Goal: Task Accomplishment & Management: Manage account settings

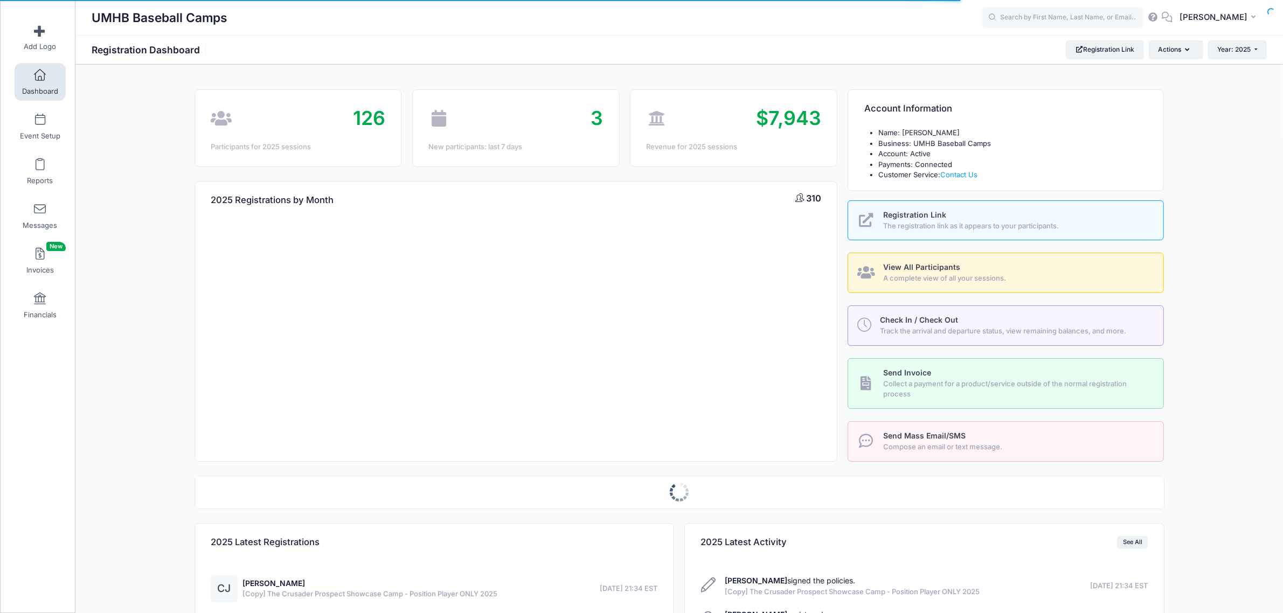
select select
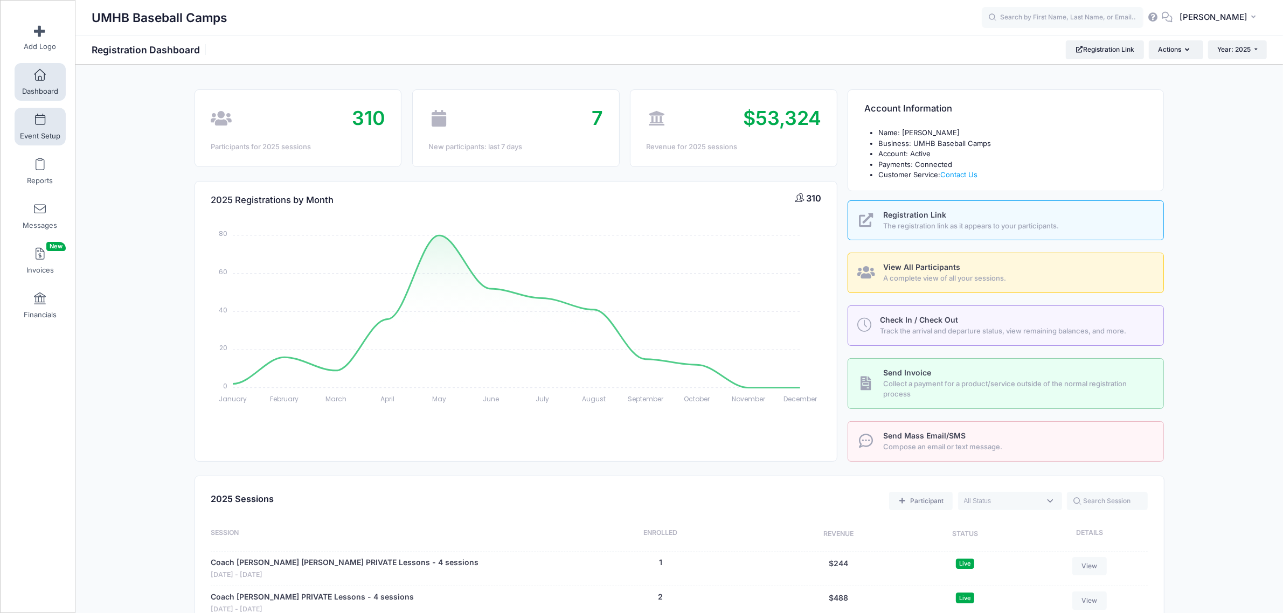
click at [44, 130] on link "Event Setup" at bounding box center [40, 127] width 51 height 38
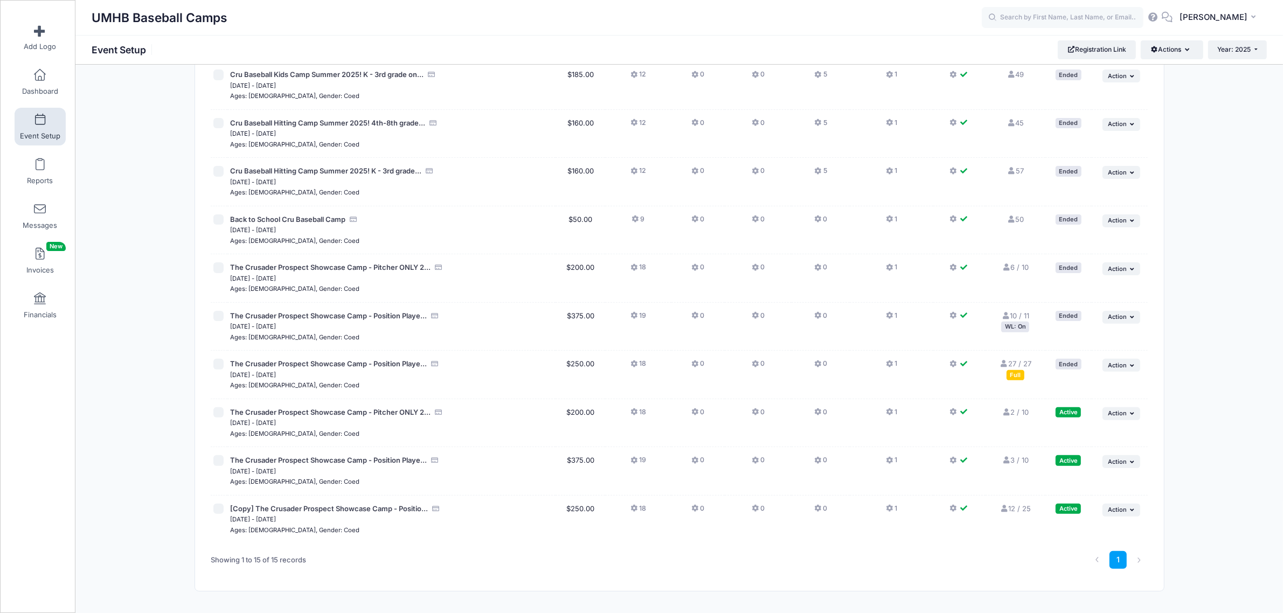
scroll to position [337, 0]
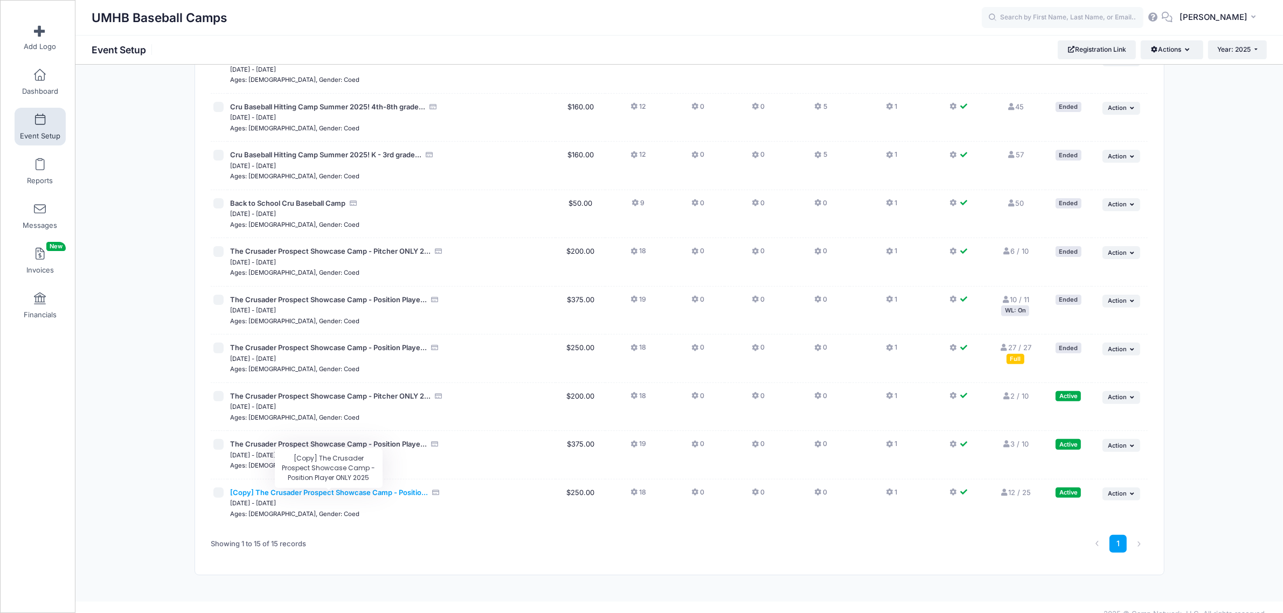
click at [356, 493] on span "[Copy] The Crusader Prospect Showcase Camp - Positio..." at bounding box center [329, 492] width 198 height 9
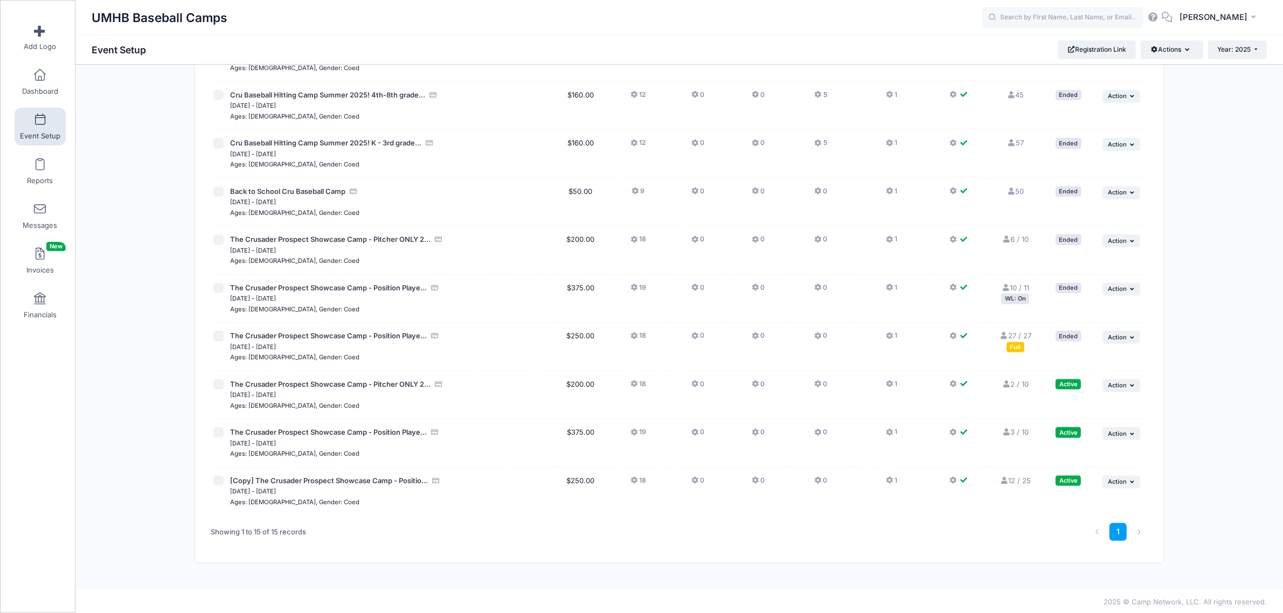
scroll to position [352, 0]
click at [1018, 481] on link "12 / 25 Full" at bounding box center [1015, 479] width 31 height 9
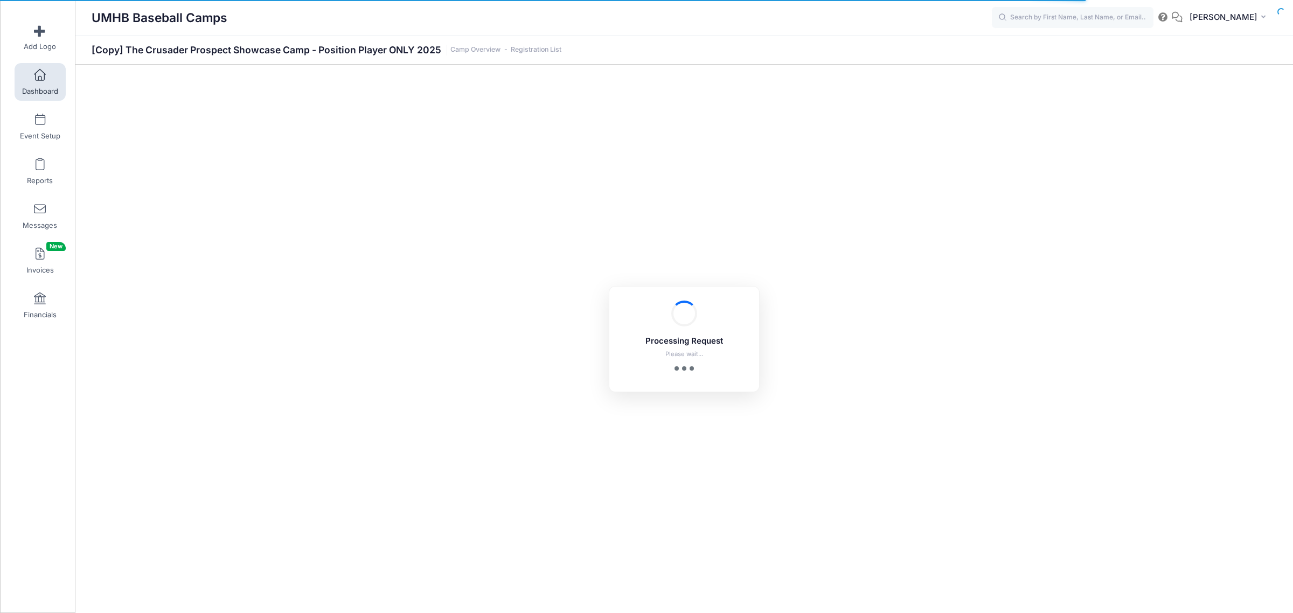
select select "10"
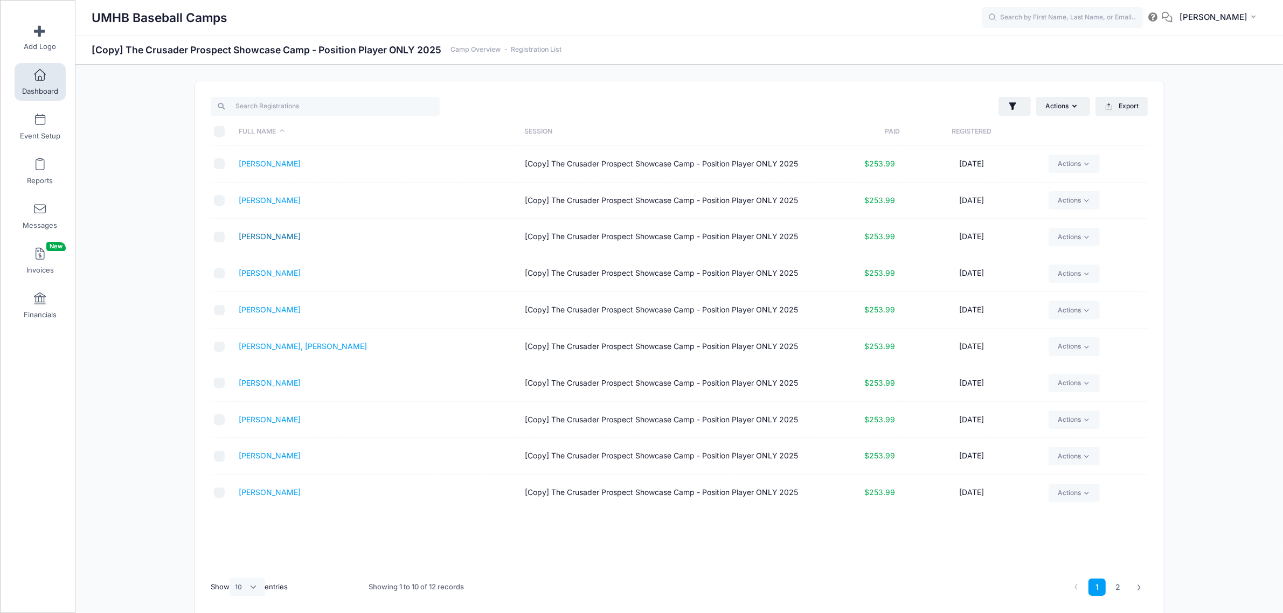
click at [270, 240] on link "[PERSON_NAME]" at bounding box center [270, 236] width 62 height 9
click at [279, 383] on link "Judson, Charlie" at bounding box center [270, 382] width 62 height 9
click at [1141, 588] on icon at bounding box center [1139, 587] width 6 height 6
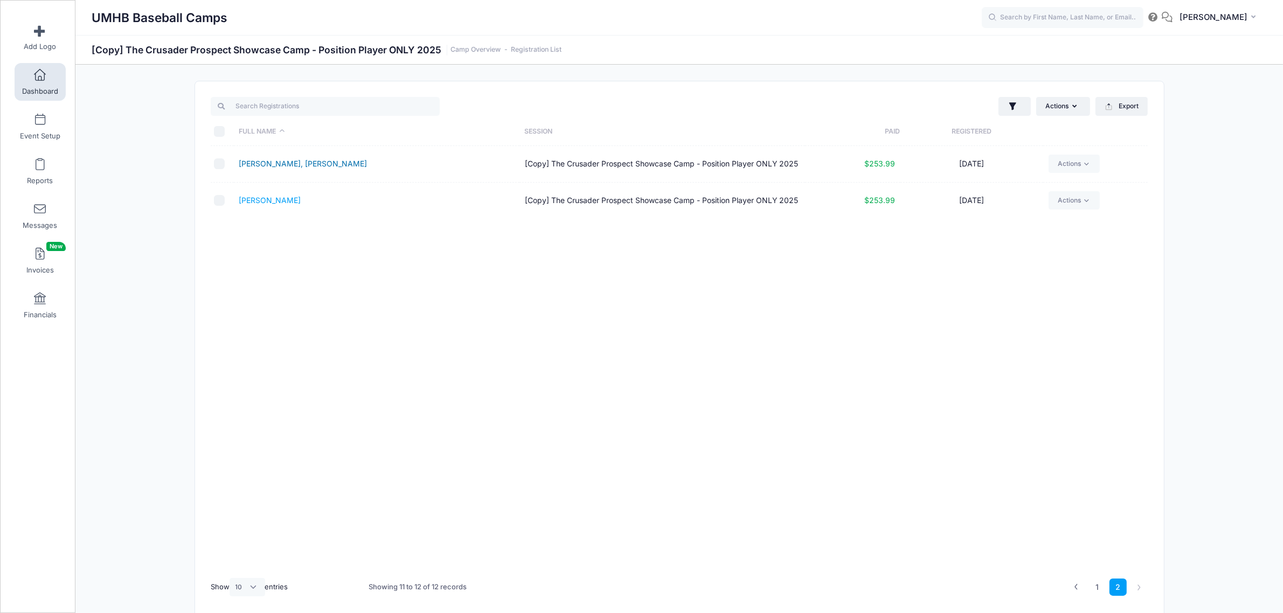
click at [290, 162] on link "Underwood, Jackson" at bounding box center [303, 163] width 128 height 9
click at [28, 134] on span "Event Setup" at bounding box center [40, 135] width 40 height 9
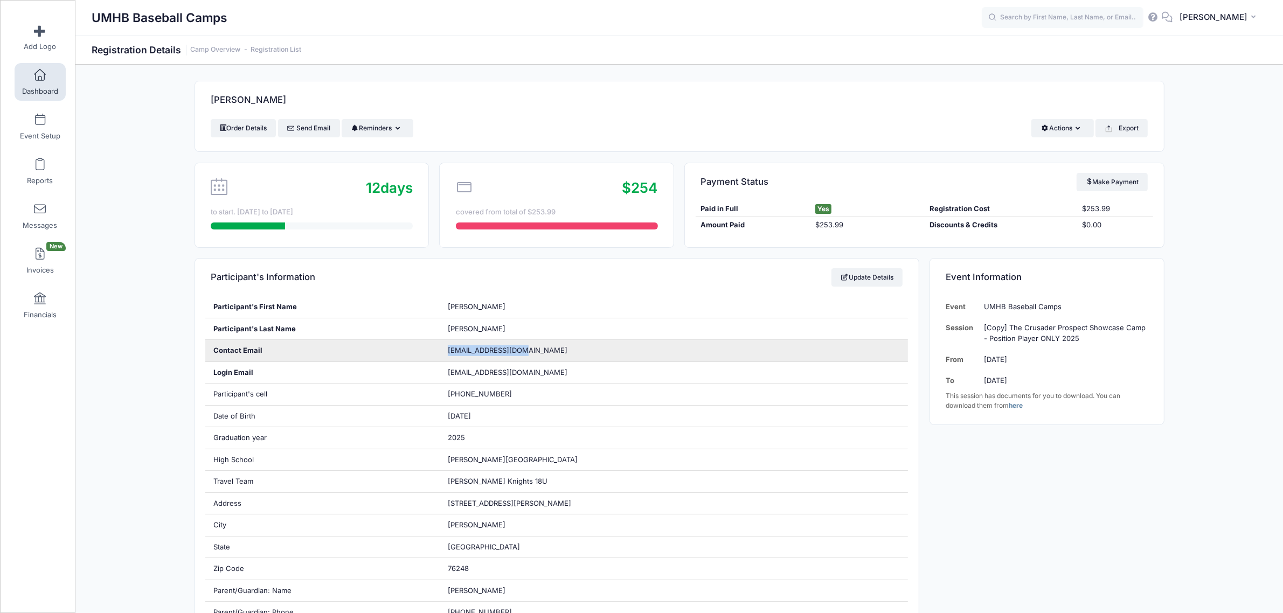
drag, startPoint x: 534, startPoint y: 349, endPoint x: 446, endPoint y: 354, distance: 88.5
click at [446, 354] on div "mc0523686@gmail.com" at bounding box center [674, 351] width 468 height 22
copy span "mc0523686@gmail.com"
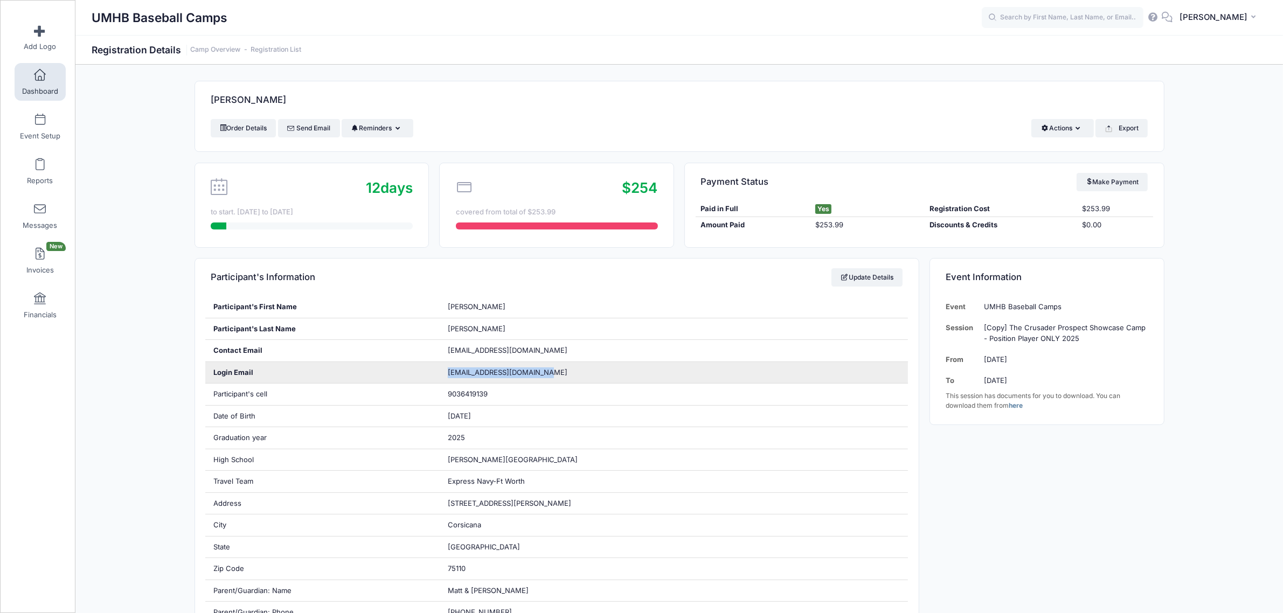
drag, startPoint x: 543, startPoint y: 375, endPoint x: 447, endPoint y: 374, distance: 95.4
click at [448, 374] on span "[EMAIL_ADDRESS][DOMAIN_NAME]" at bounding box center [515, 372] width 135 height 11
copy span "[EMAIL_ADDRESS][DOMAIN_NAME]"
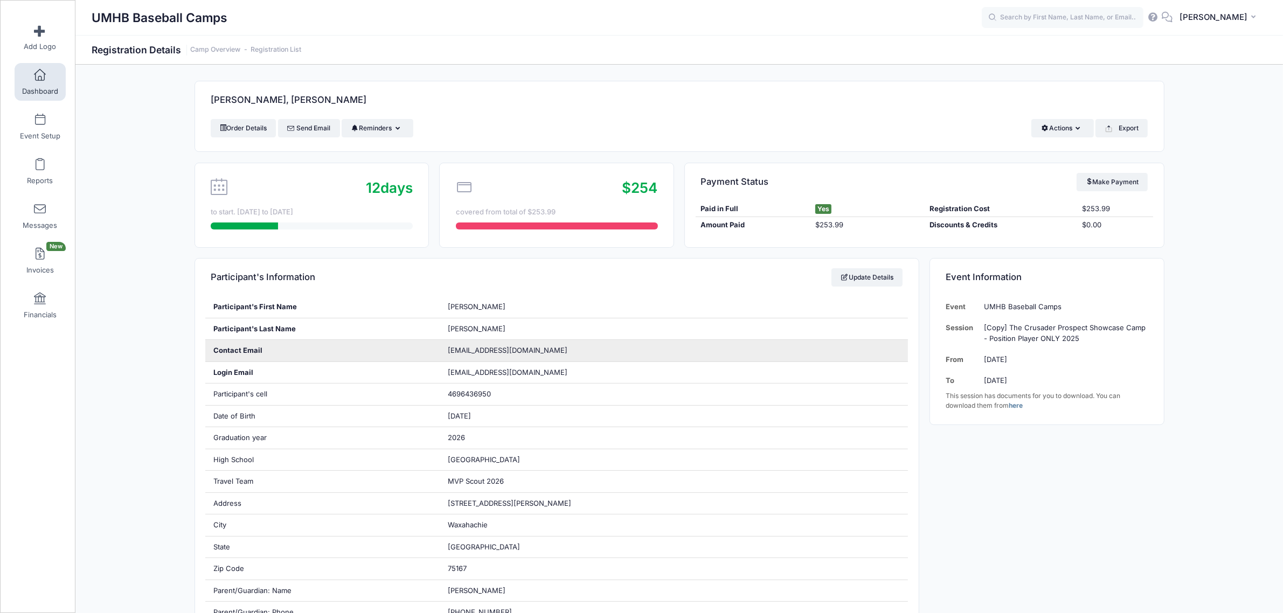
drag, startPoint x: 580, startPoint y: 352, endPoint x: 472, endPoint y: 357, distance: 108.4
click at [436, 361] on div "Contact Email jacksonunderwood2026@outlook.com" at bounding box center [556, 351] width 703 height 22
copy div "jacksonunderwood2026@outlook.com"
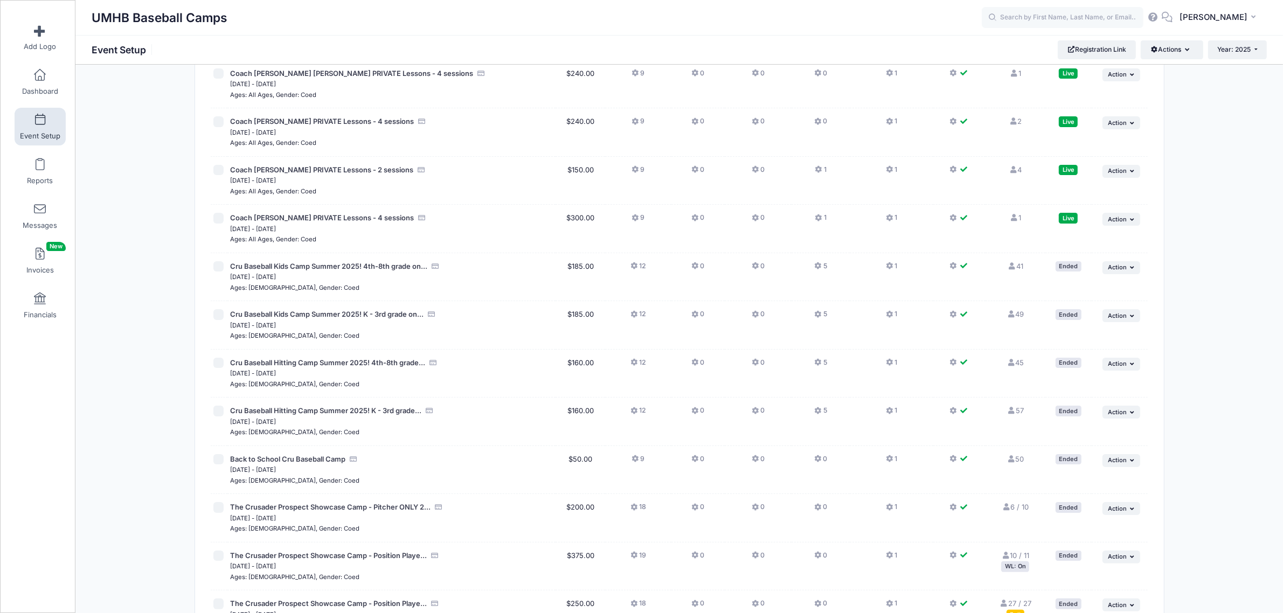
scroll to position [337, 0]
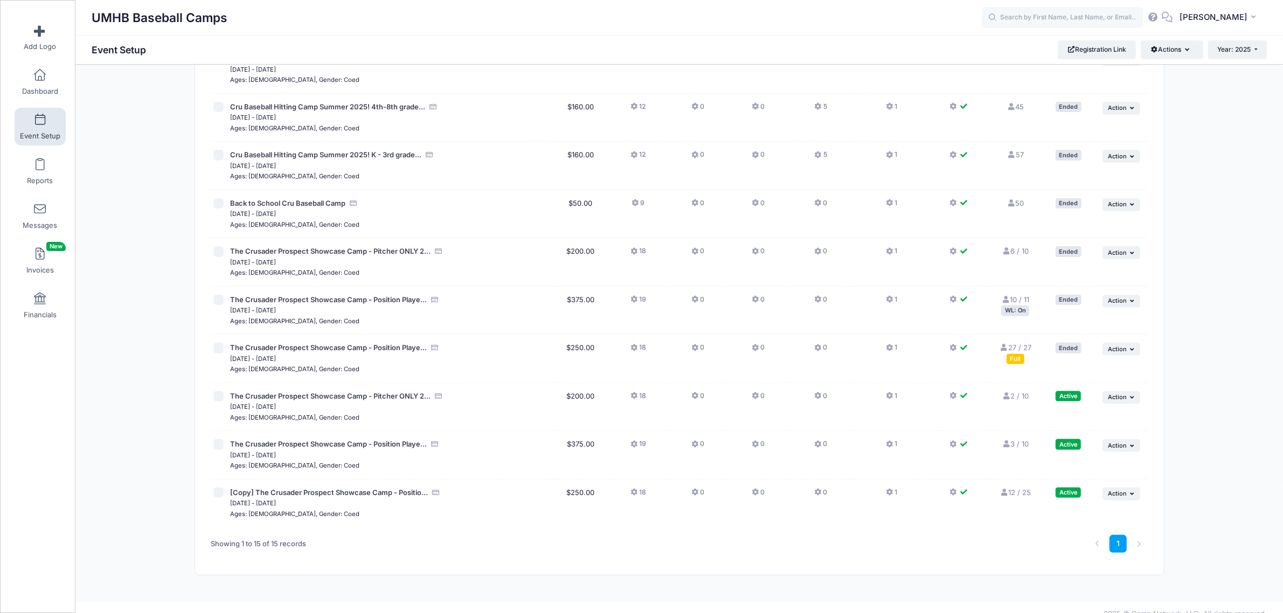
click at [1016, 396] on link "2 / 10 Full" at bounding box center [1015, 396] width 27 height 9
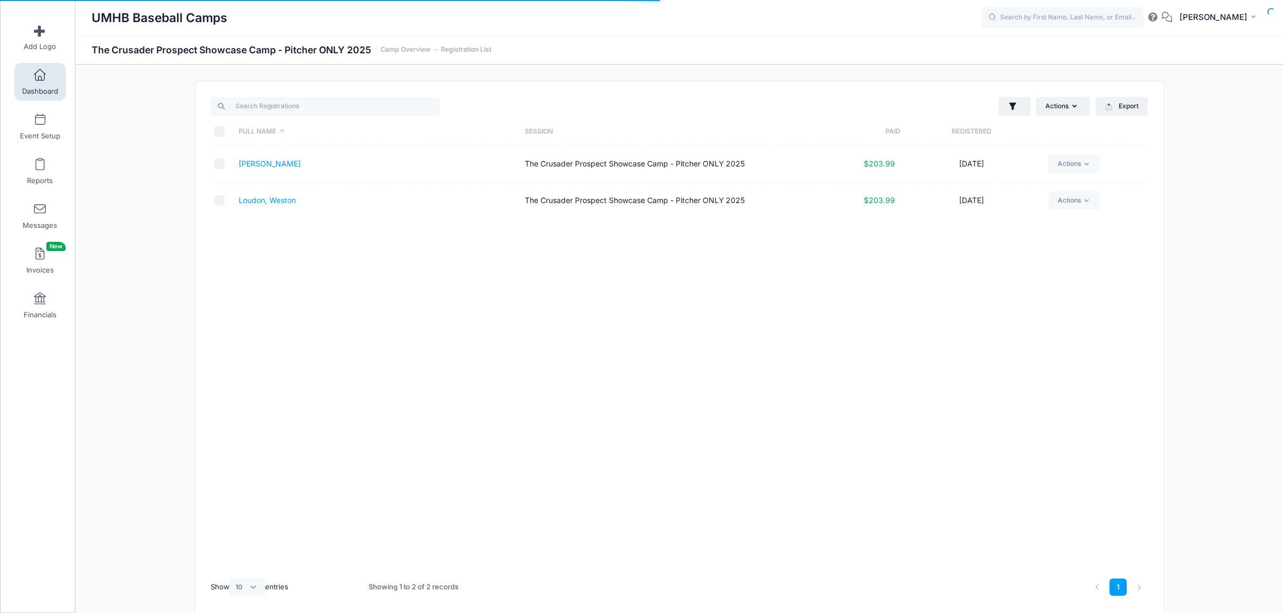
select select "10"
click at [270, 200] on link "Loudon, Weston" at bounding box center [267, 200] width 57 height 9
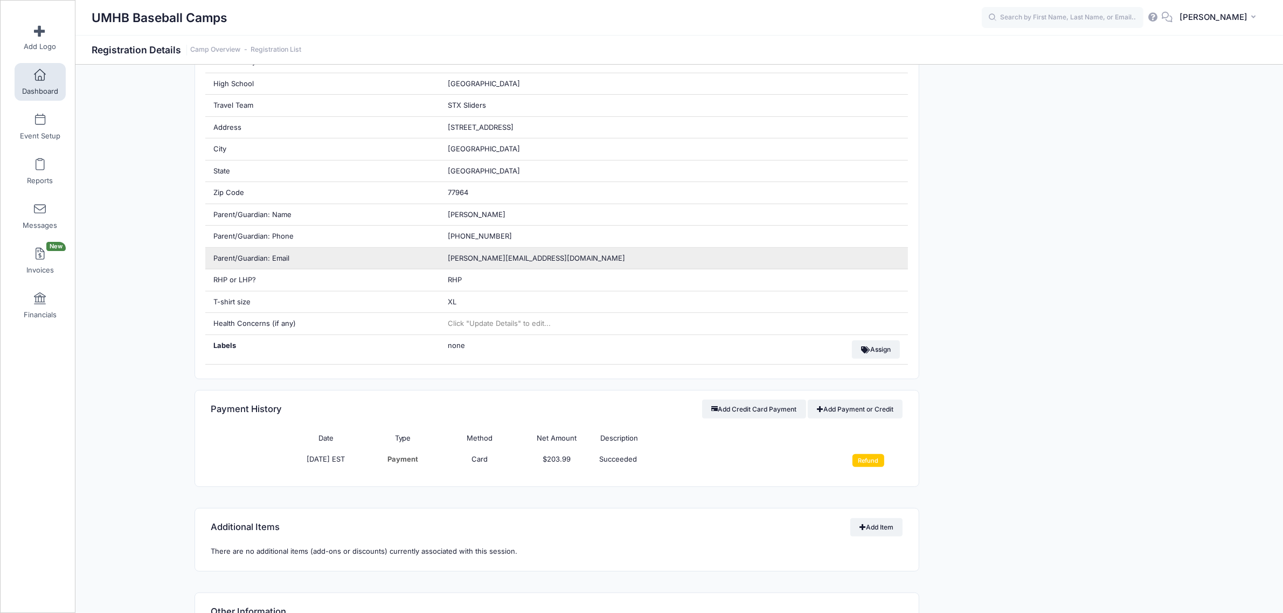
scroll to position [539, 0]
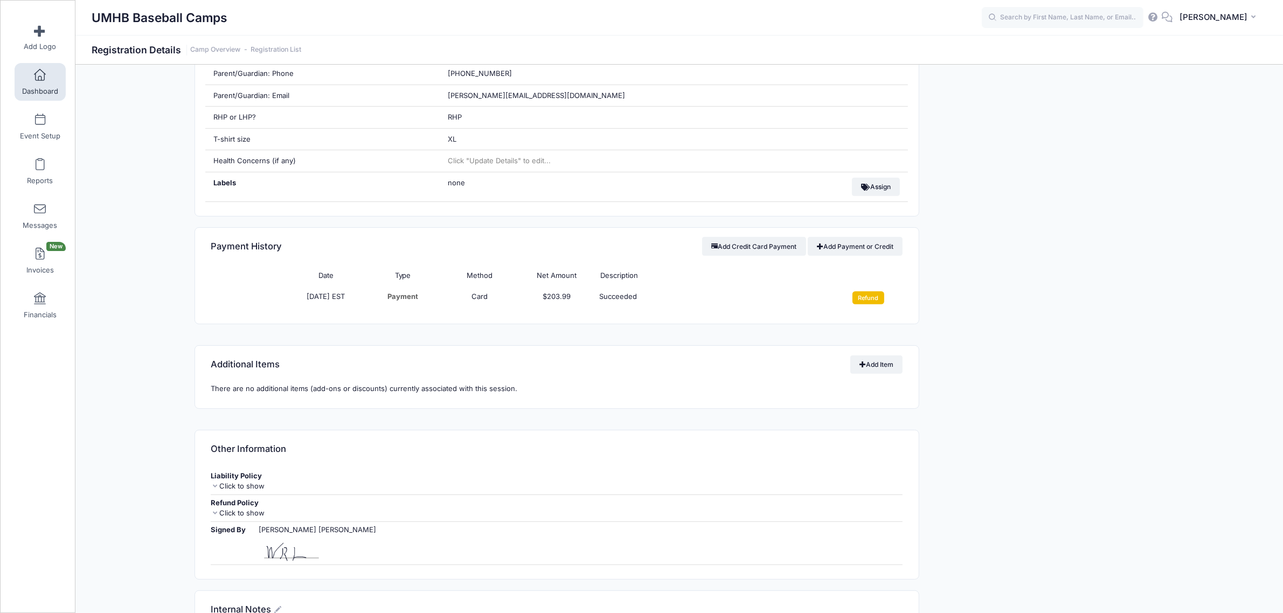
click at [869, 300] on input "Refund" at bounding box center [868, 298] width 32 height 13
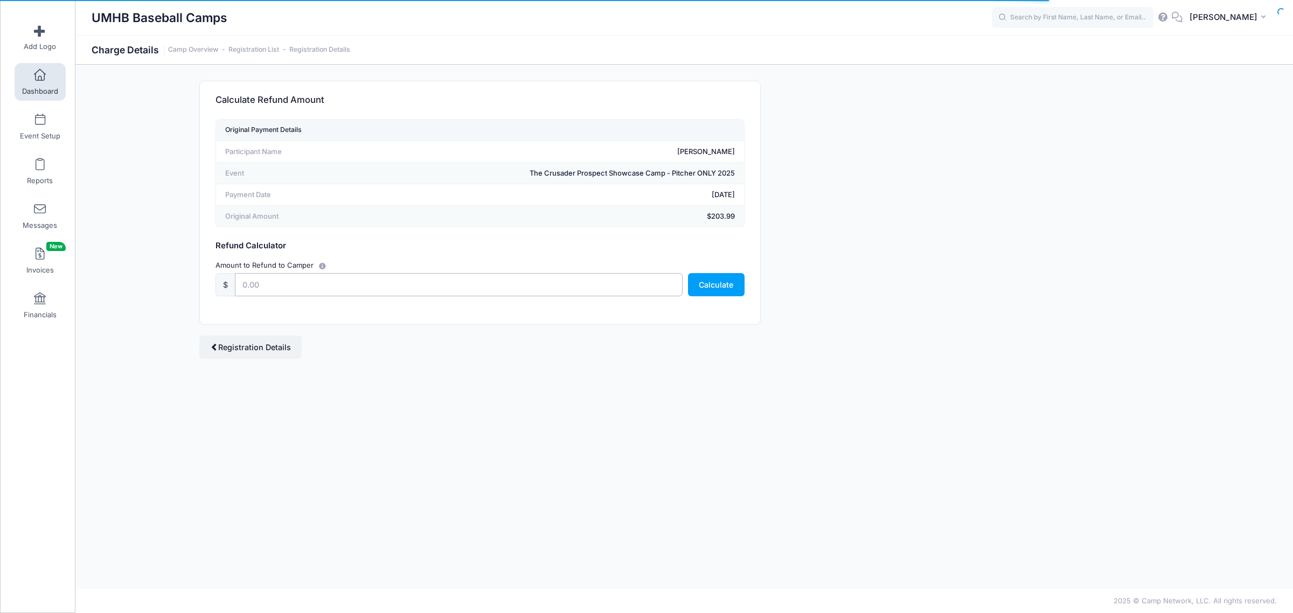
click at [389, 285] on input "text" at bounding box center [459, 284] width 448 height 23
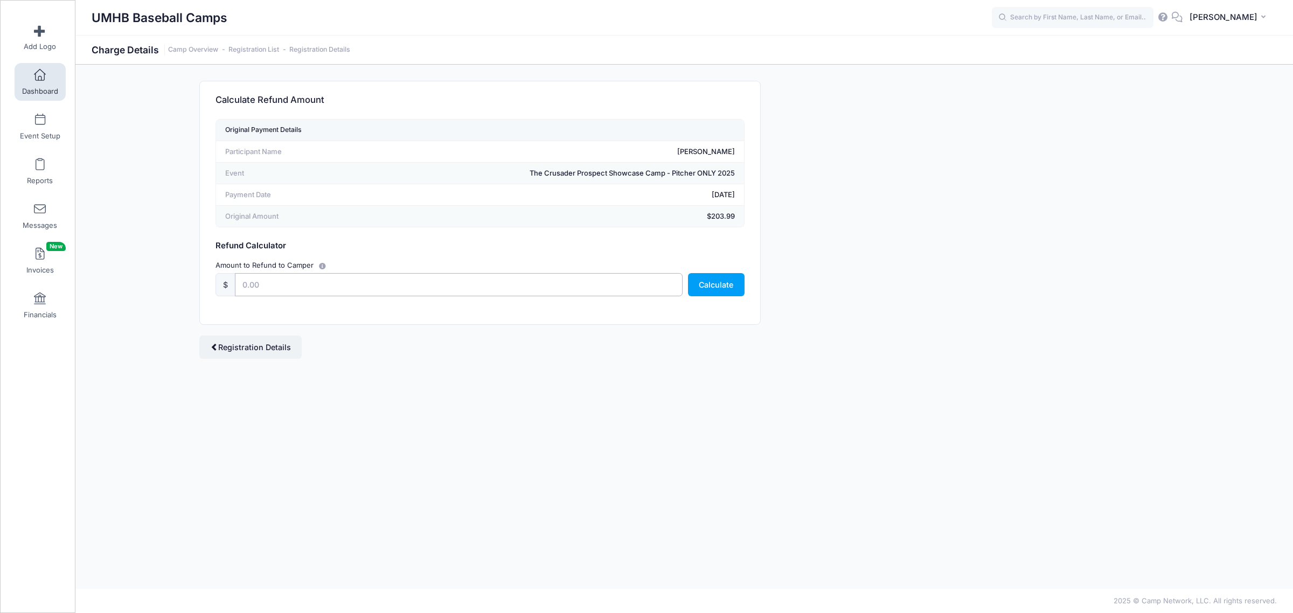
type input "203.99"
click at [704, 287] on button "Calculate" at bounding box center [716, 284] width 57 height 23
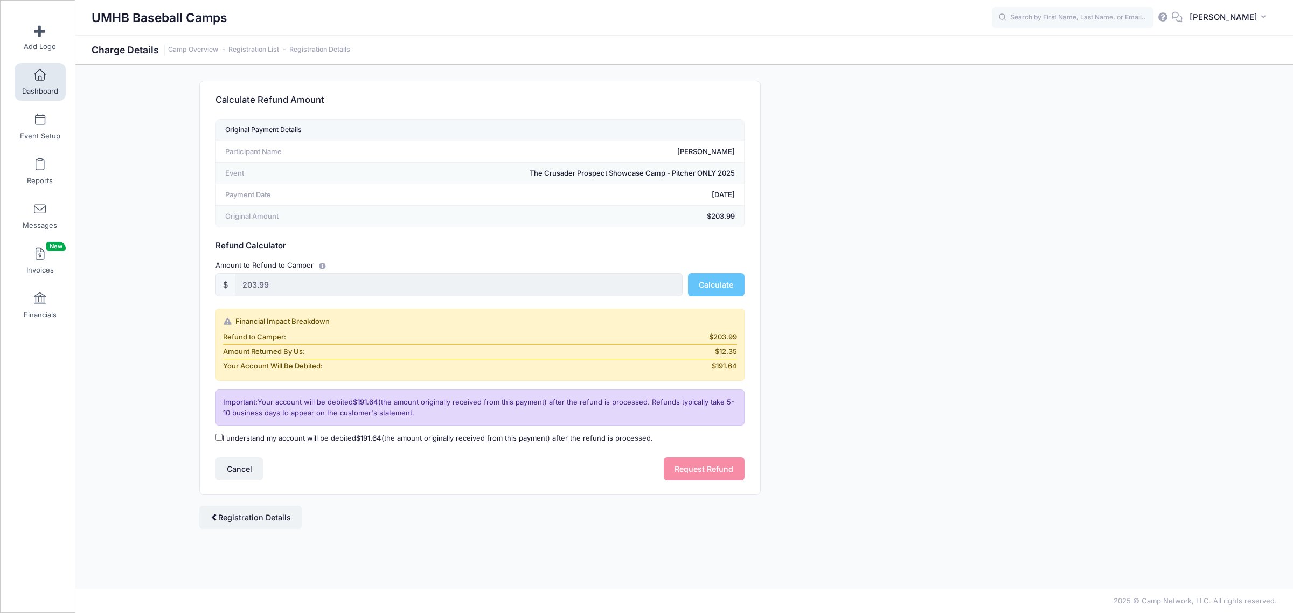
click at [219, 440] on input "I understand my account will be debited $191.64 (the amount originally received…" at bounding box center [219, 437] width 7 height 7
checkbox input "true"
click at [698, 477] on button "Request Refund" at bounding box center [704, 468] width 81 height 23
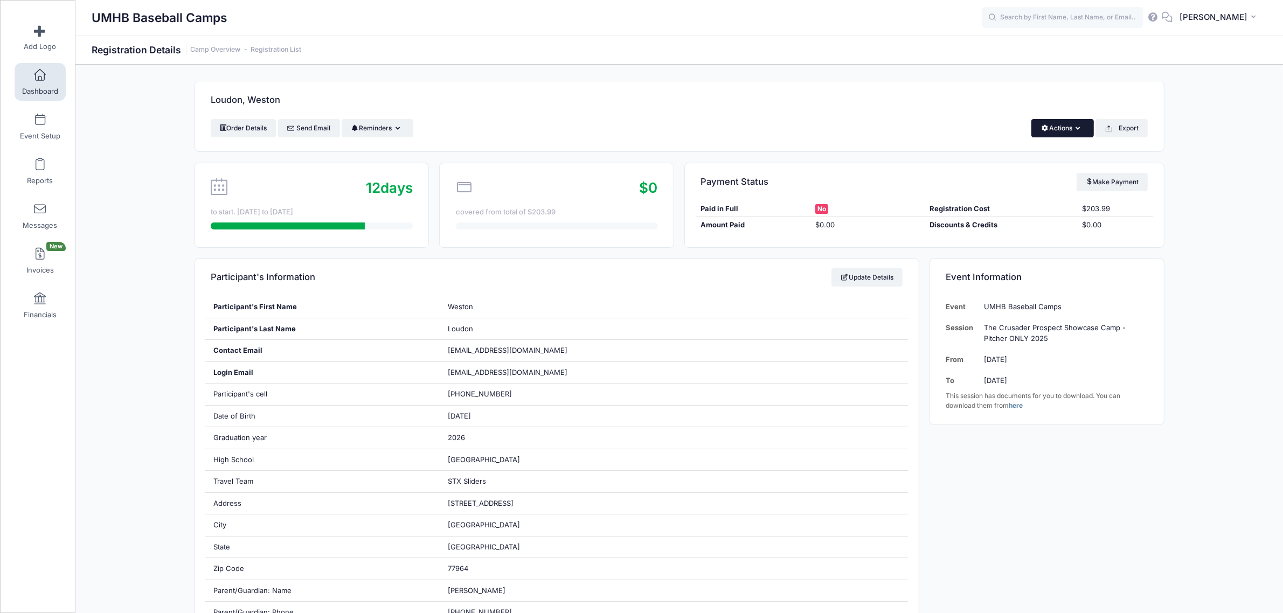
click at [1072, 127] on button "Actions" at bounding box center [1062, 128] width 62 height 18
click at [993, 229] on link "Delete" at bounding box center [1026, 228] width 124 height 20
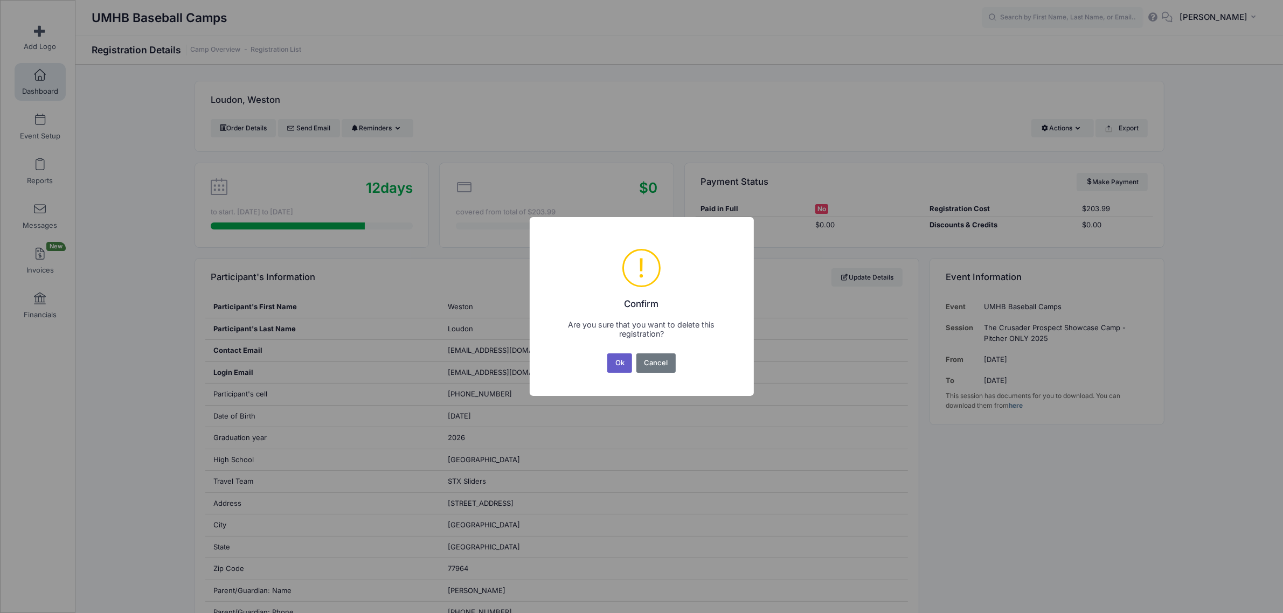
click at [621, 364] on button "Ok" at bounding box center [619, 362] width 25 height 19
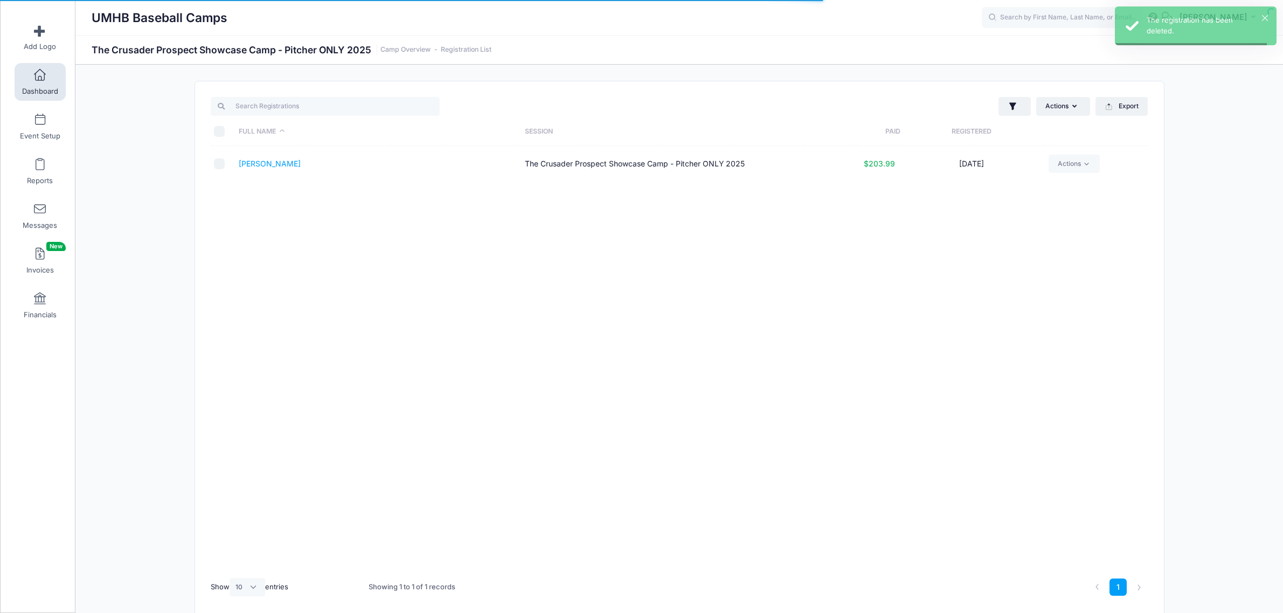
select select "10"
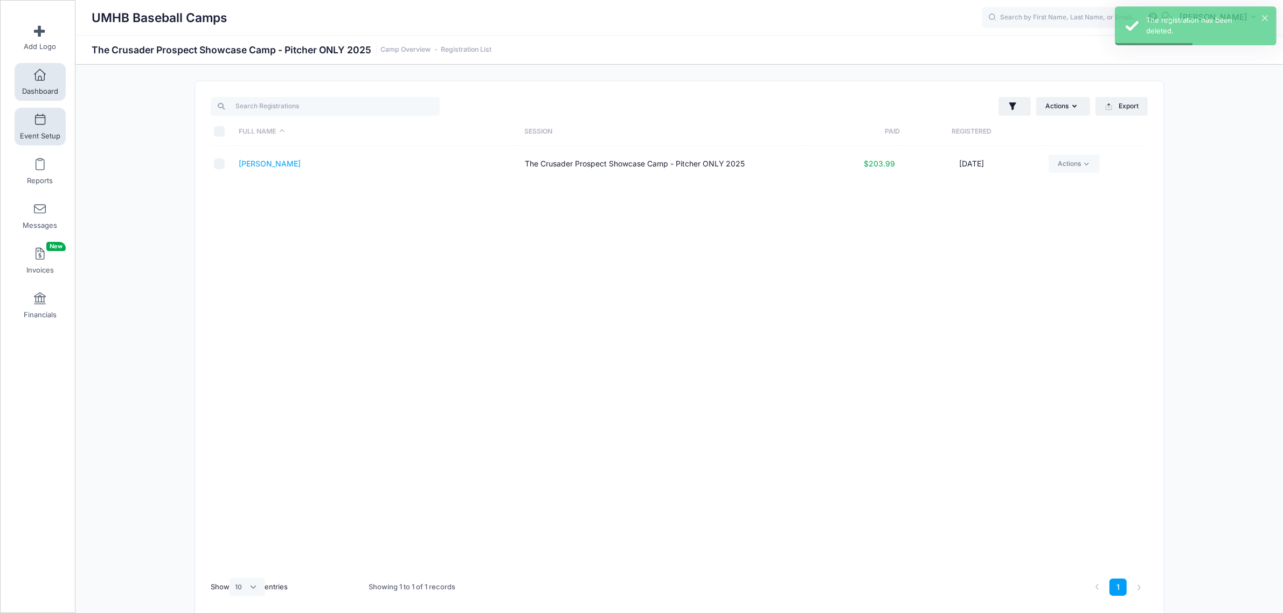
click at [40, 123] on span at bounding box center [40, 120] width 0 height 12
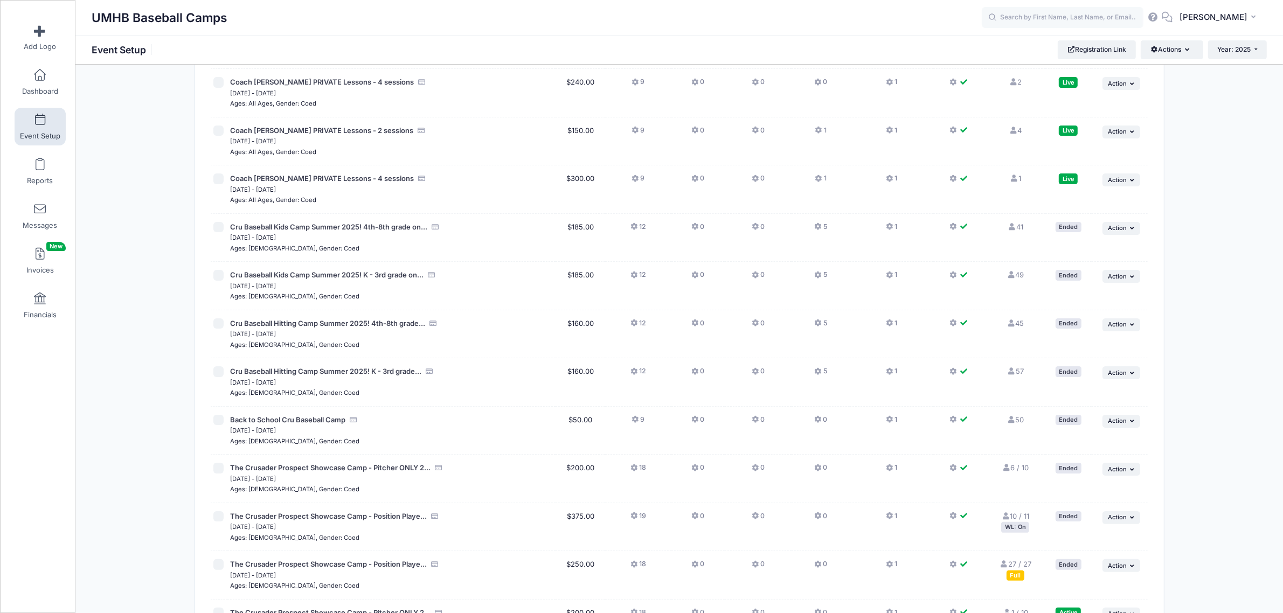
scroll to position [337, 0]
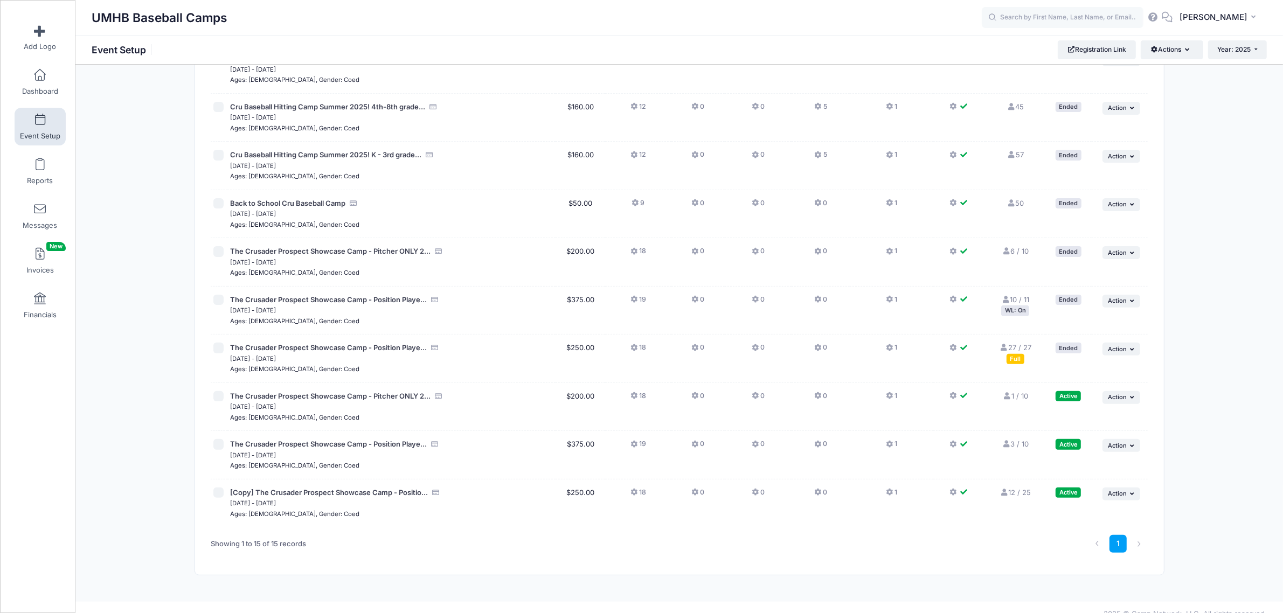
click at [1026, 445] on link "3 / 10 Full" at bounding box center [1015, 444] width 27 height 9
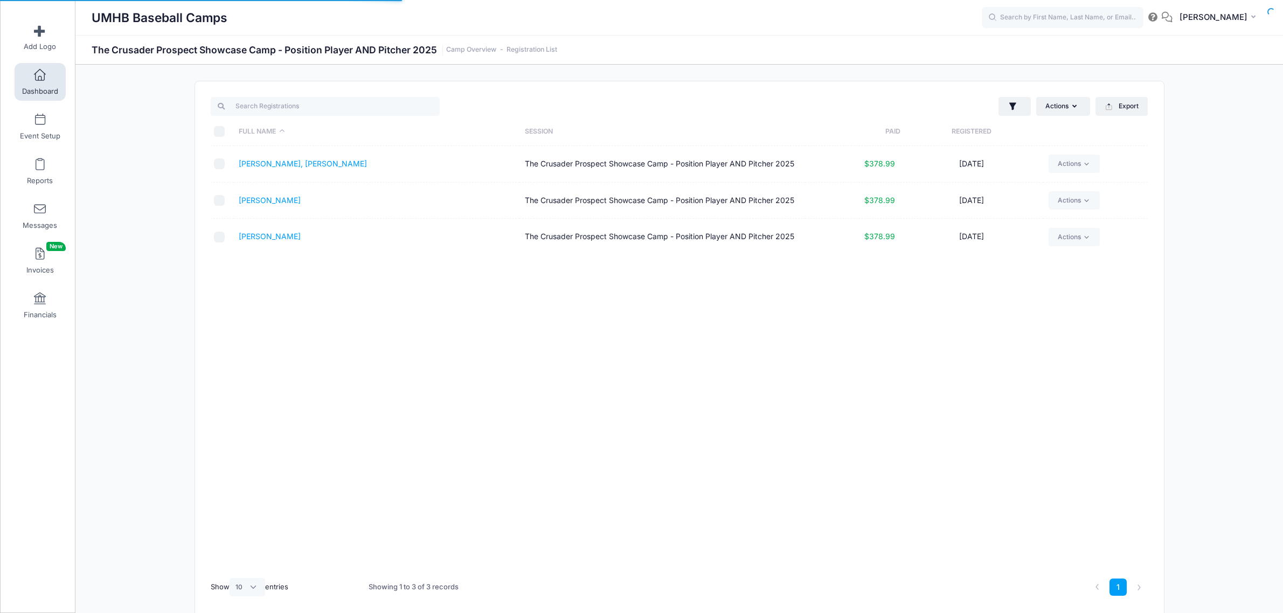
select select "10"
click at [265, 162] on link "[PERSON_NAME], [PERSON_NAME]" at bounding box center [303, 163] width 128 height 9
click at [37, 127] on link "Event Setup" at bounding box center [40, 127] width 51 height 38
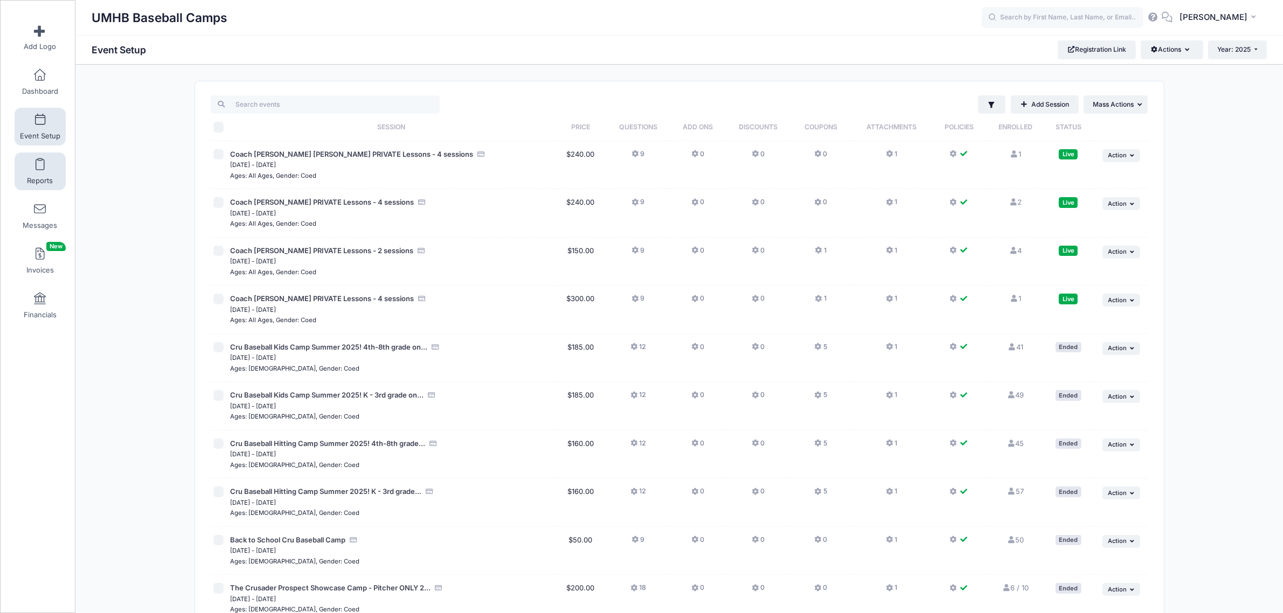
click at [33, 171] on link "Reports" at bounding box center [40, 171] width 51 height 38
